Goal: Information Seeking & Learning: Stay updated

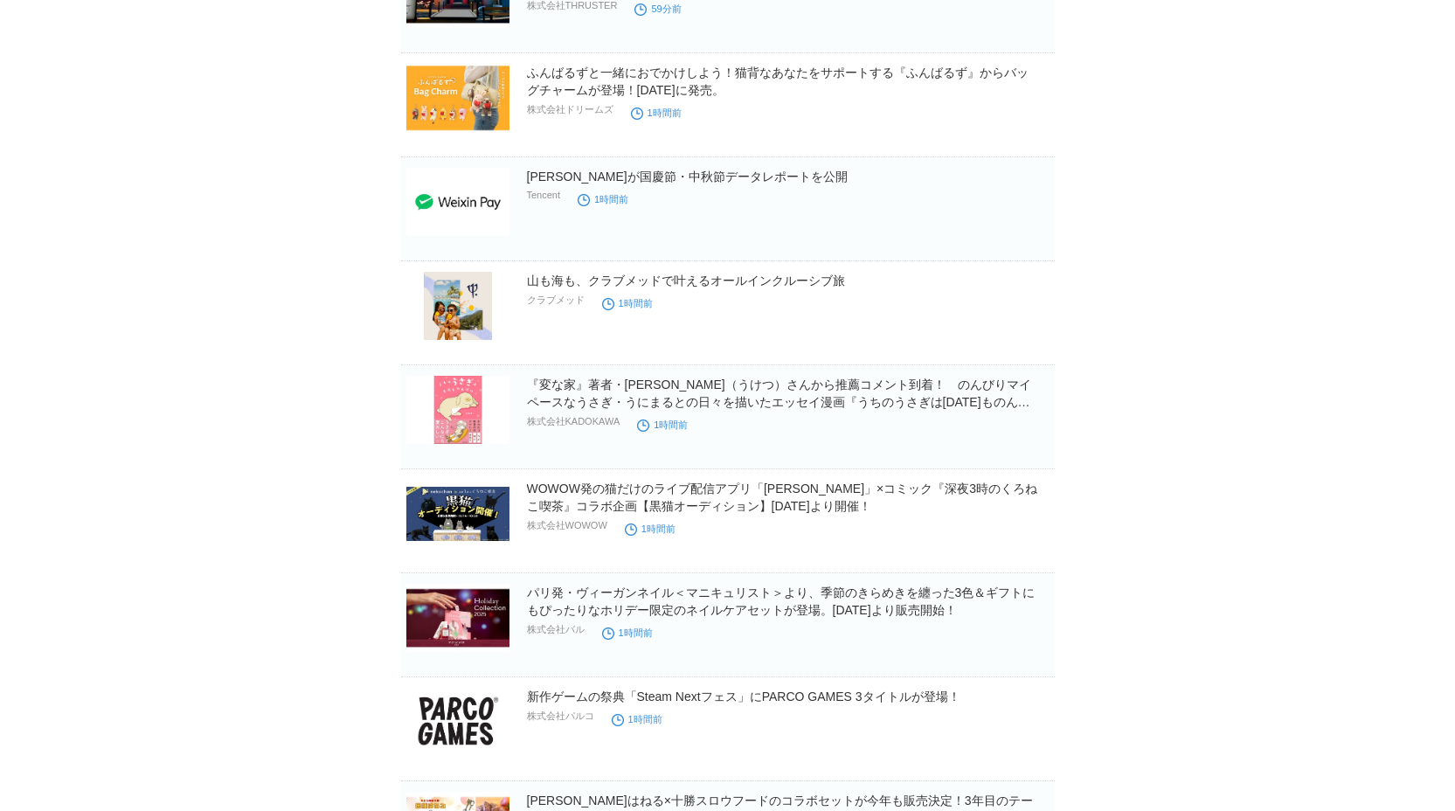
scroll to position [844, 0]
click at [969, 430] on span at bounding box center [960, 425] width 23 height 23
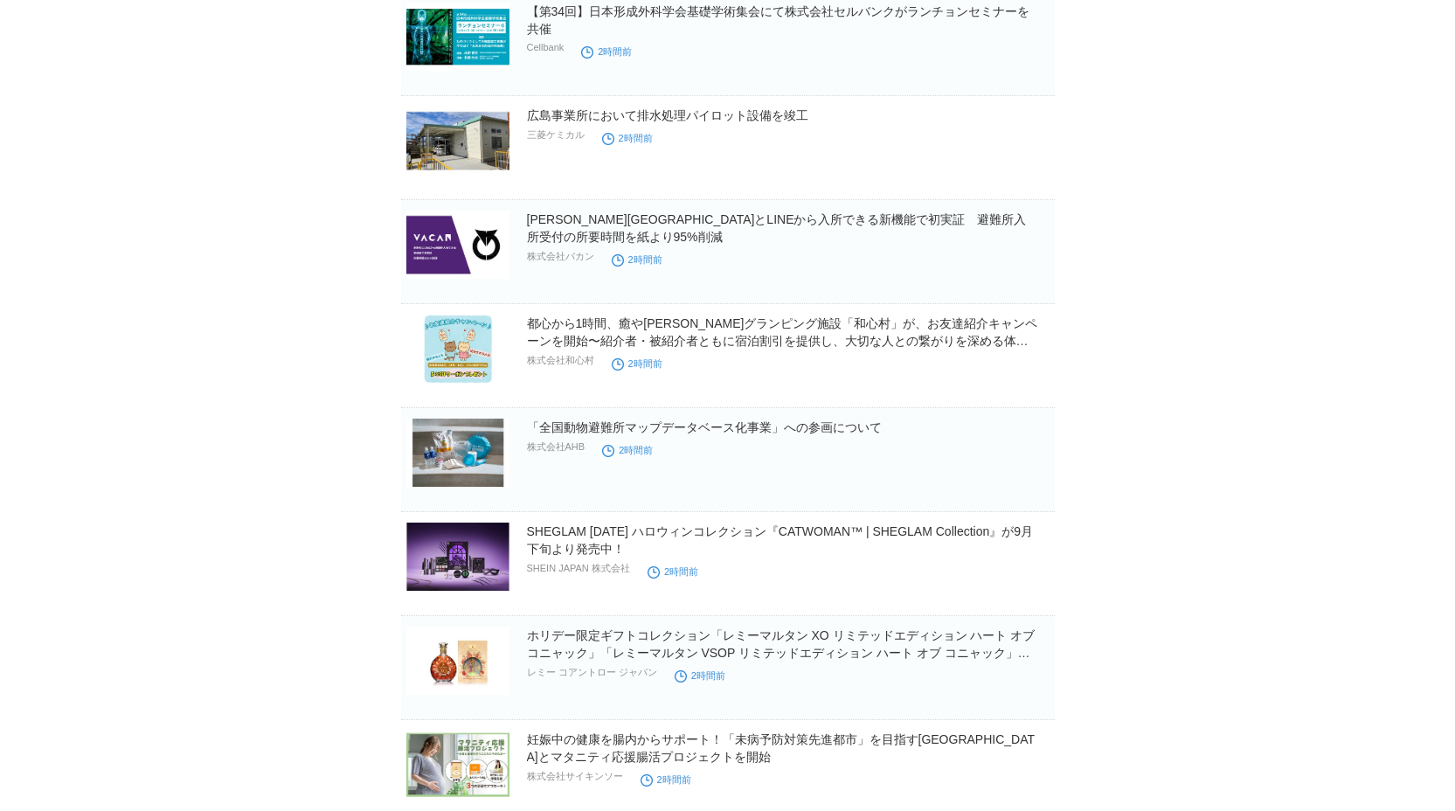
scroll to position [2057, 0]
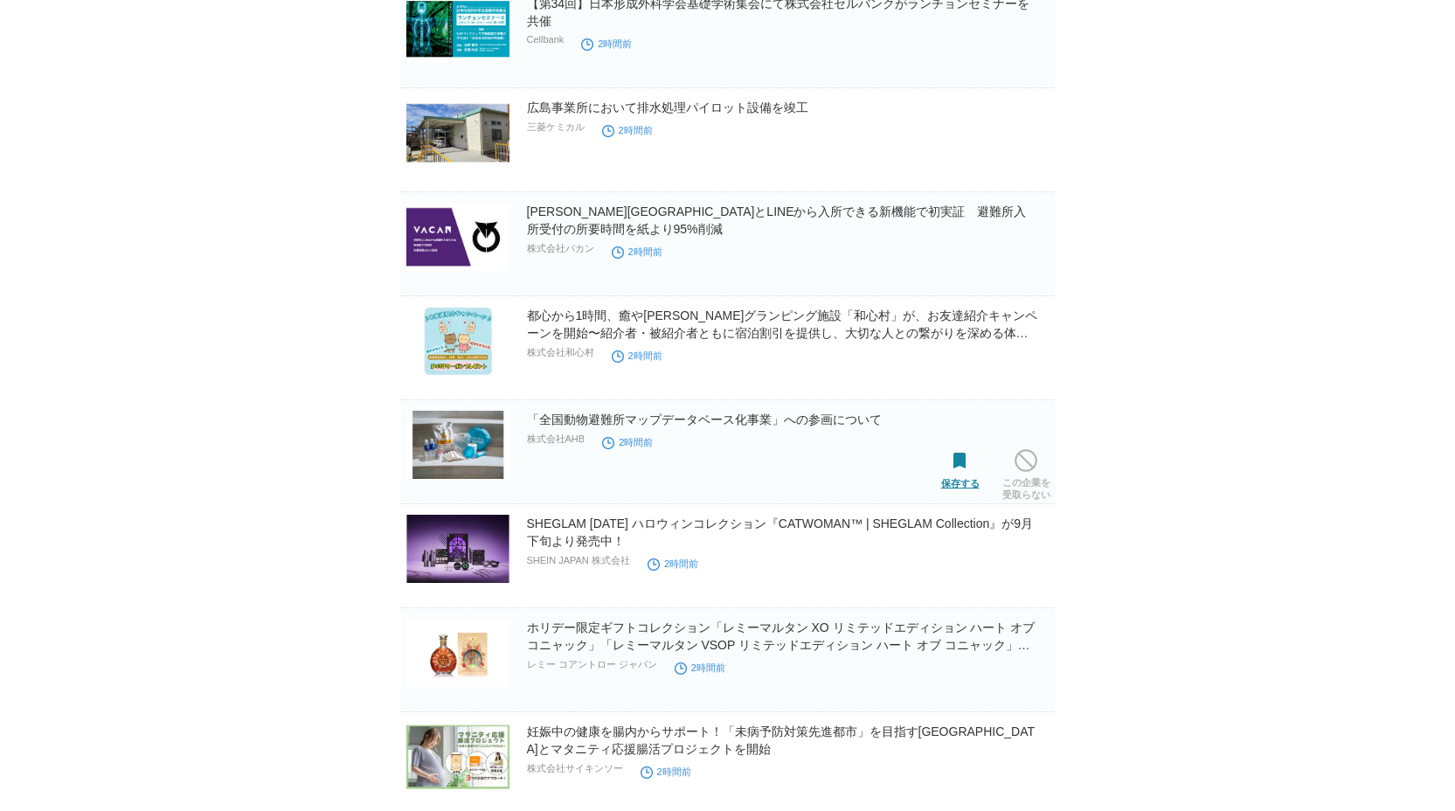
click at [969, 463] on span at bounding box center [960, 461] width 23 height 23
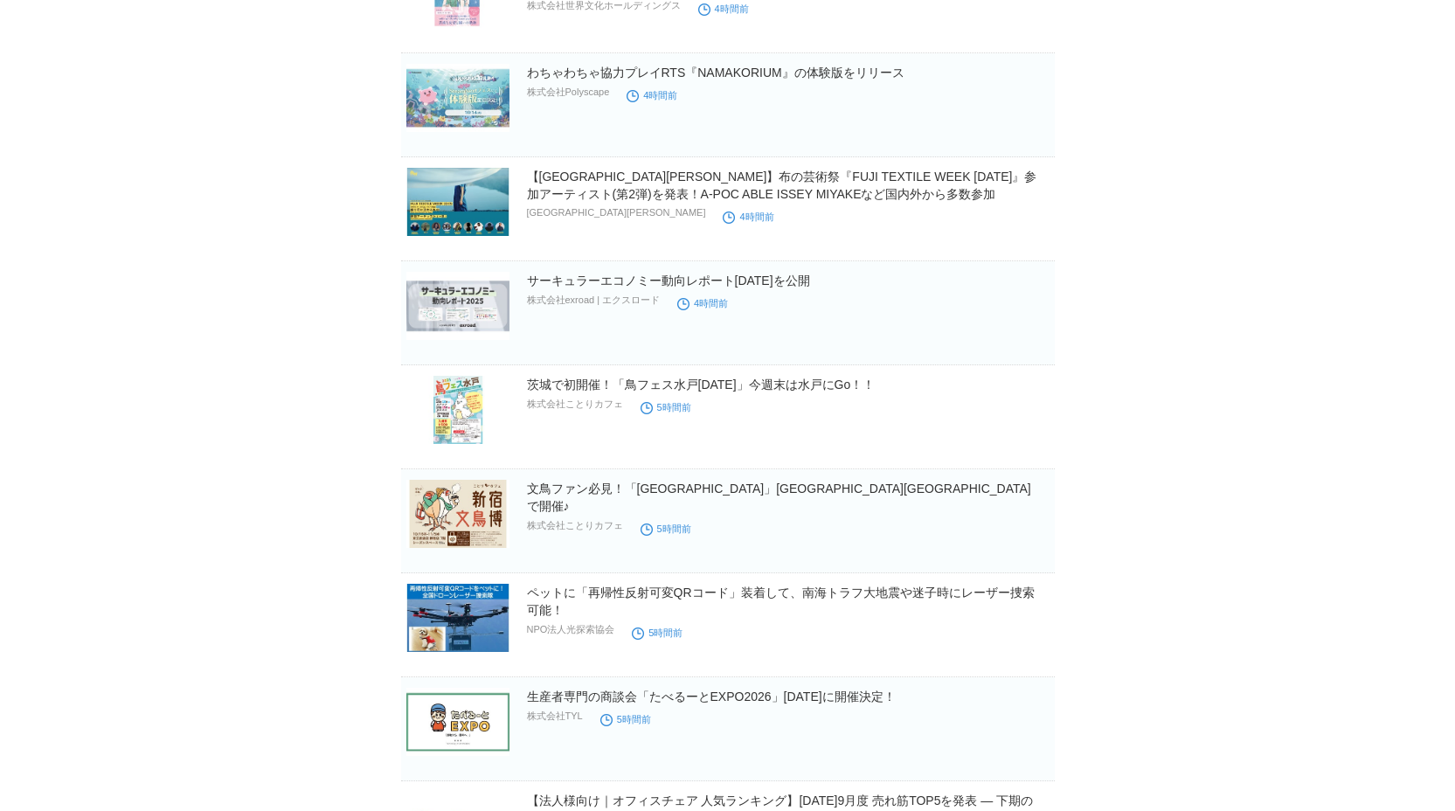
scroll to position [4906, 0]
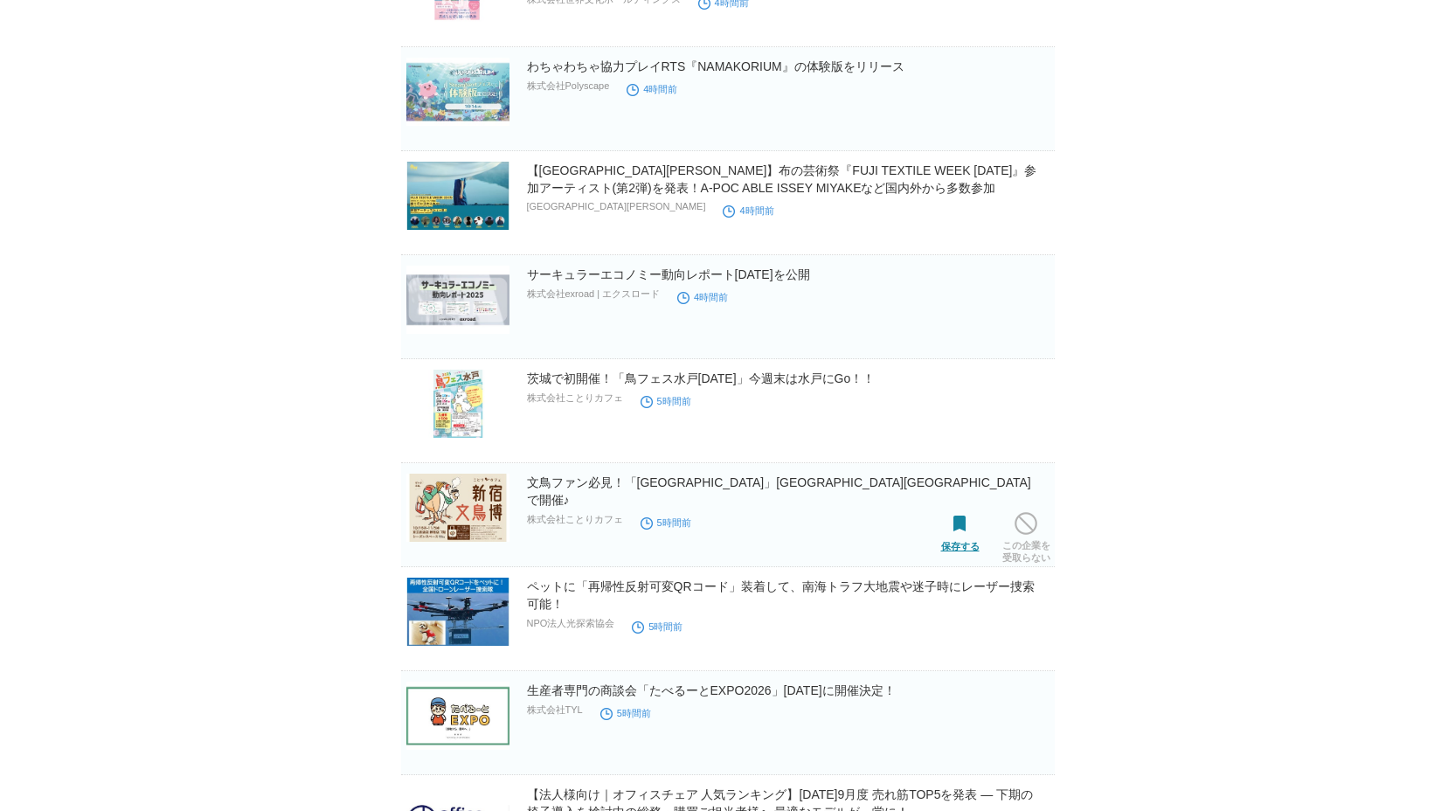
click at [957, 531] on span at bounding box center [960, 524] width 23 height 23
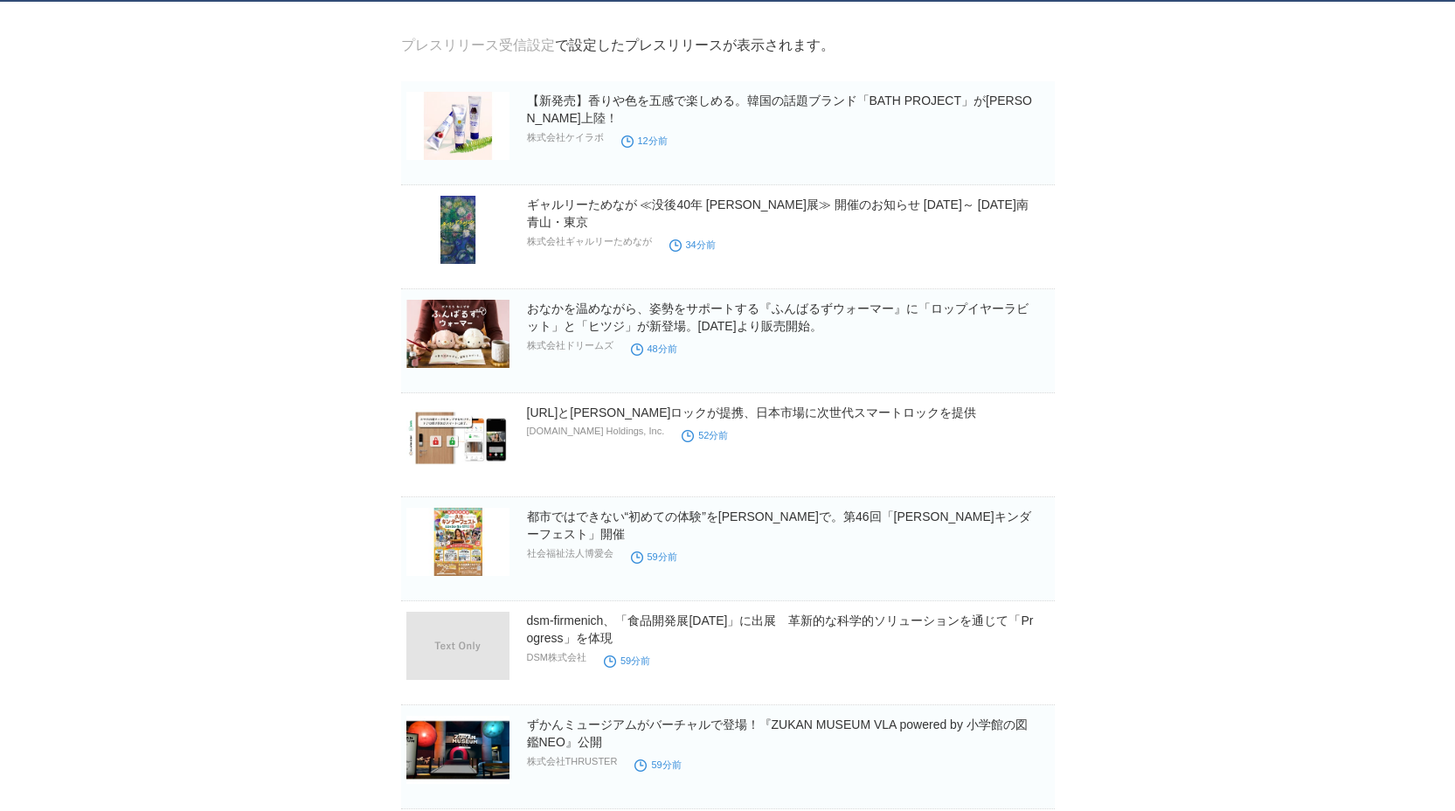
scroll to position [0, 0]
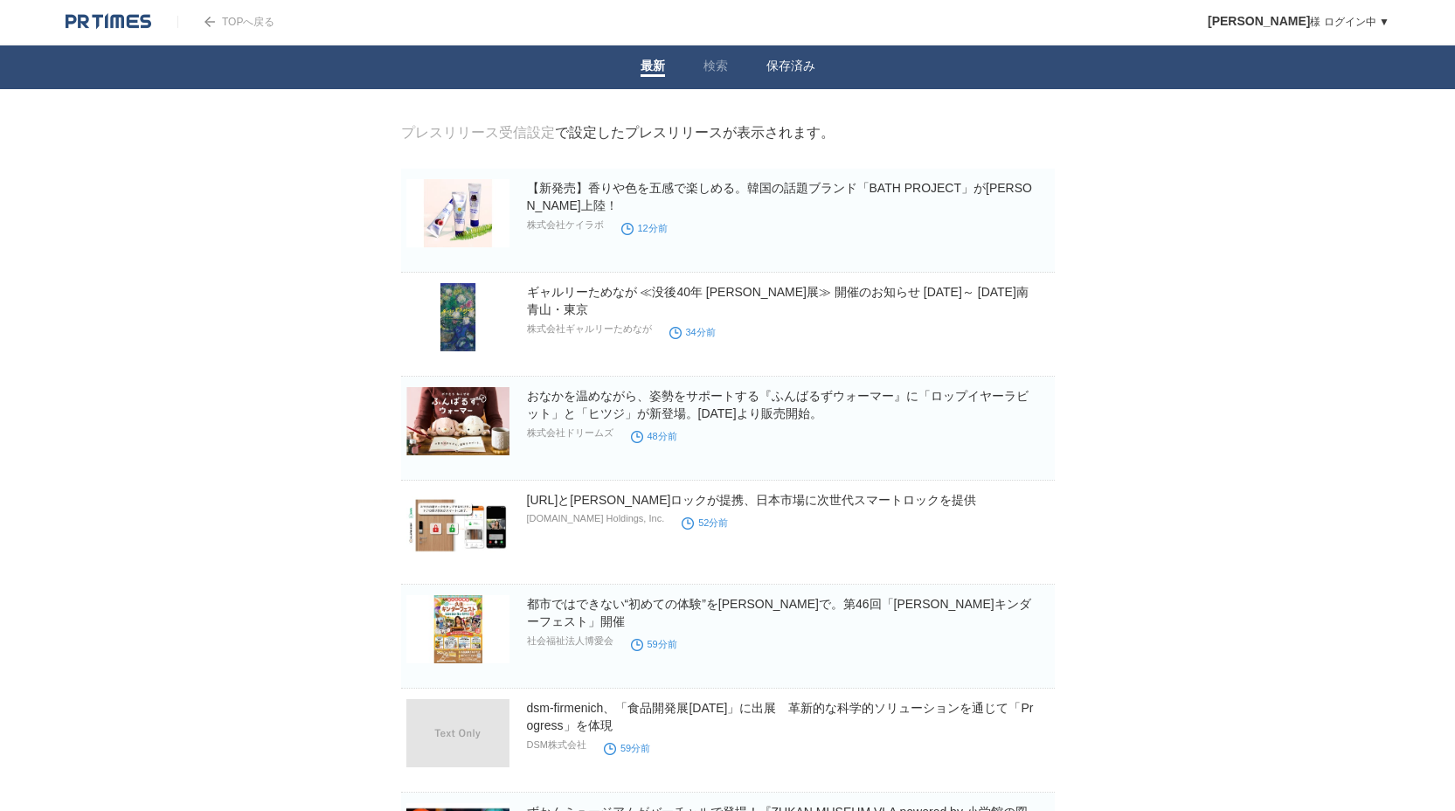
click at [788, 60] on link "保存済み" at bounding box center [791, 68] width 49 height 18
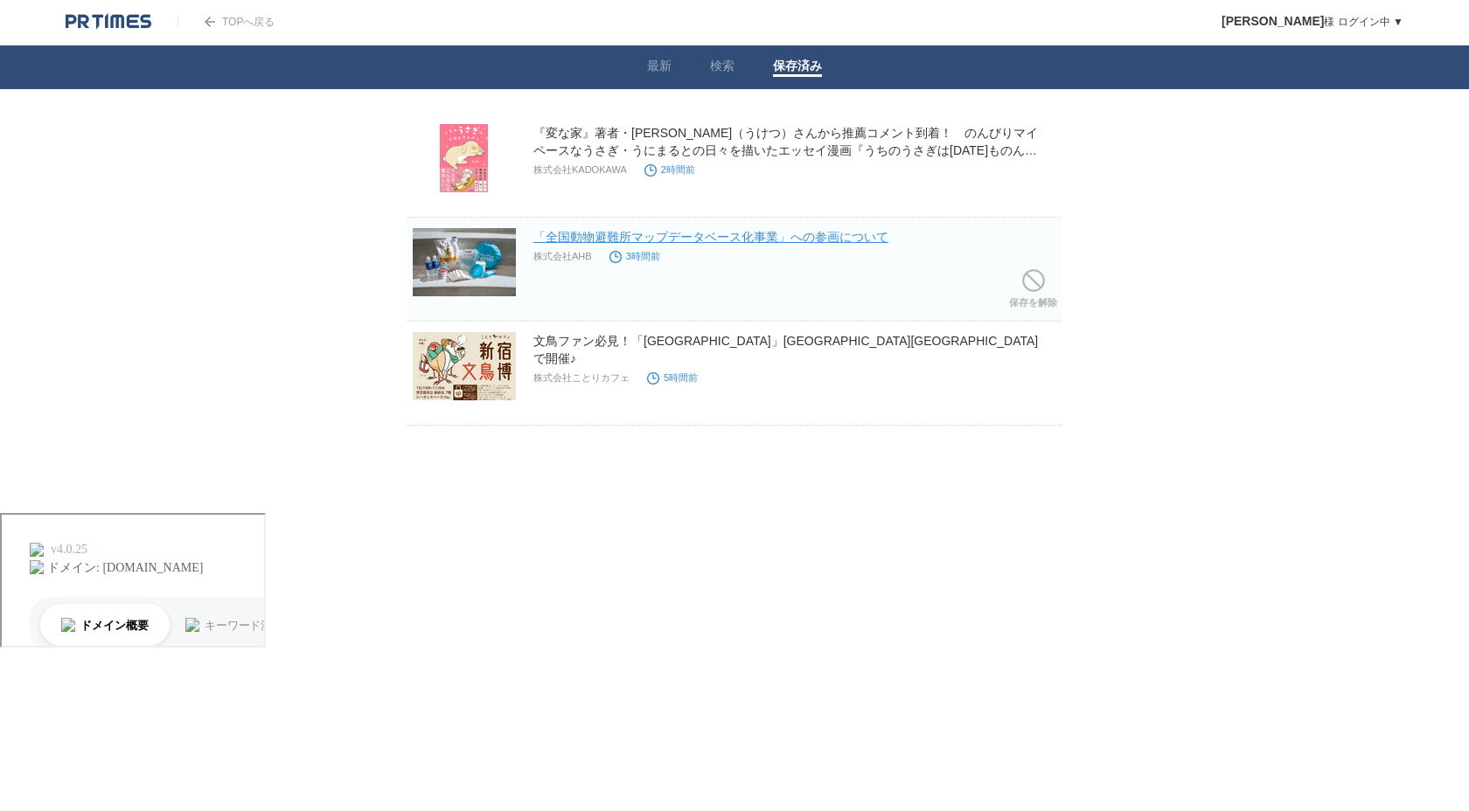
click at [584, 232] on link "「全国動物避難所マップデータベース化事業」への参画について" at bounding box center [710, 237] width 355 height 14
click at [812, 141] on h2 "『変な家』著者・[PERSON_NAME]（うけつ）さんから推薦コメント到着！　のんびりマイペースなうさぎ・うにまるとの日々を描いたエッセイ漫画『うちのうさぎ…" at bounding box center [795, 141] width 524 height 35
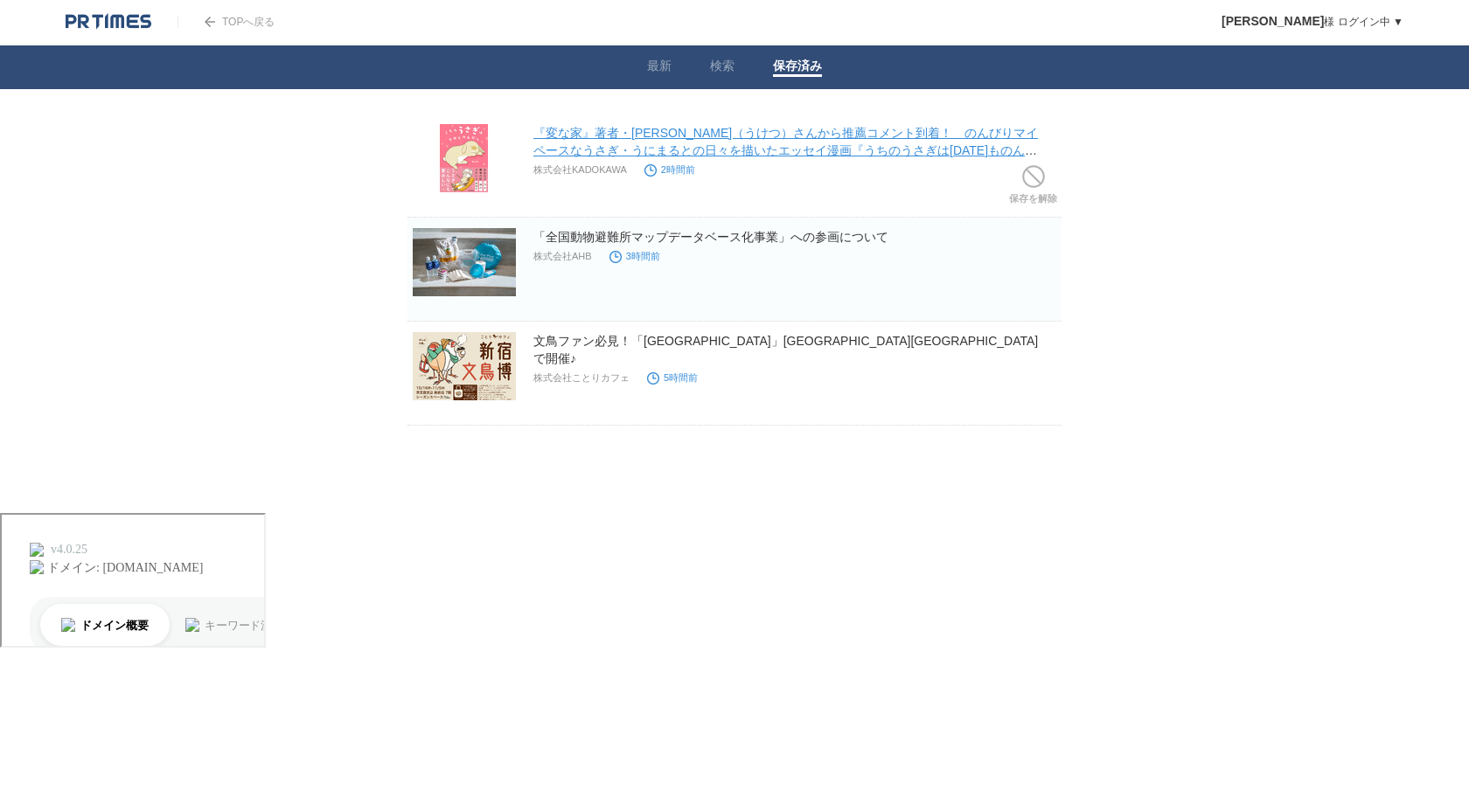
click at [808, 134] on link "『変な家』著者・[PERSON_NAME]（うけつ）さんから推薦コメント到着！　のんびりマイペースなうさぎ・うにまるとの日々を描いたエッセイ漫画『うちのうさぎ…" at bounding box center [785, 150] width 504 height 49
